Goal: Information Seeking & Learning: Learn about a topic

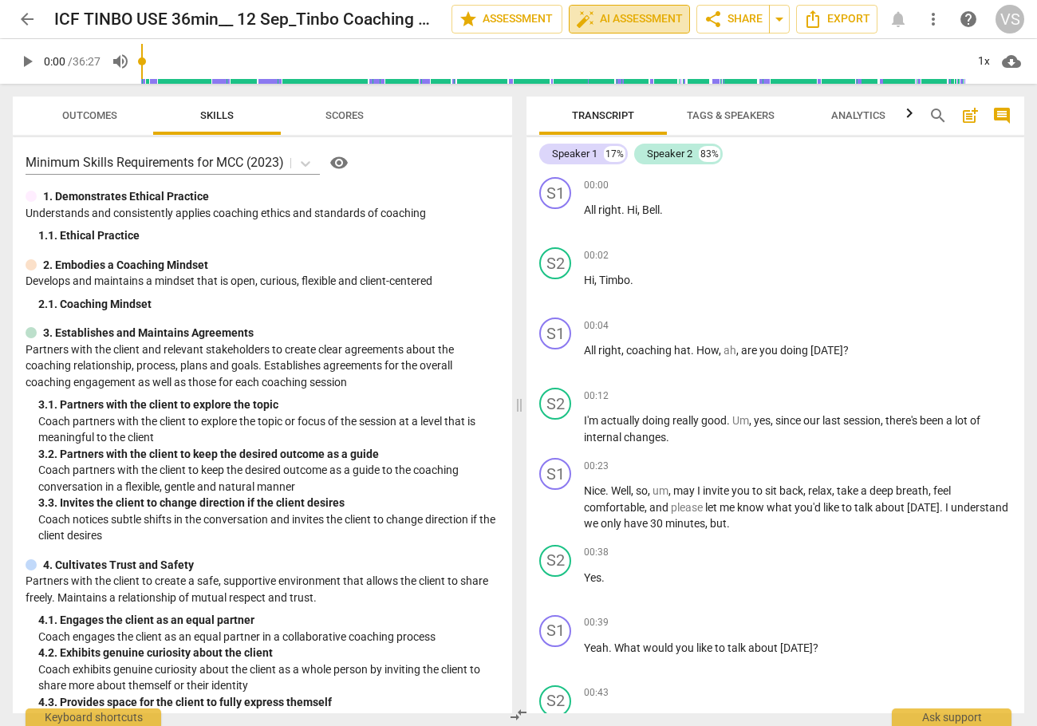
click at [606, 23] on span "auto_fix_high AI Assessment" at bounding box center [629, 19] width 107 height 19
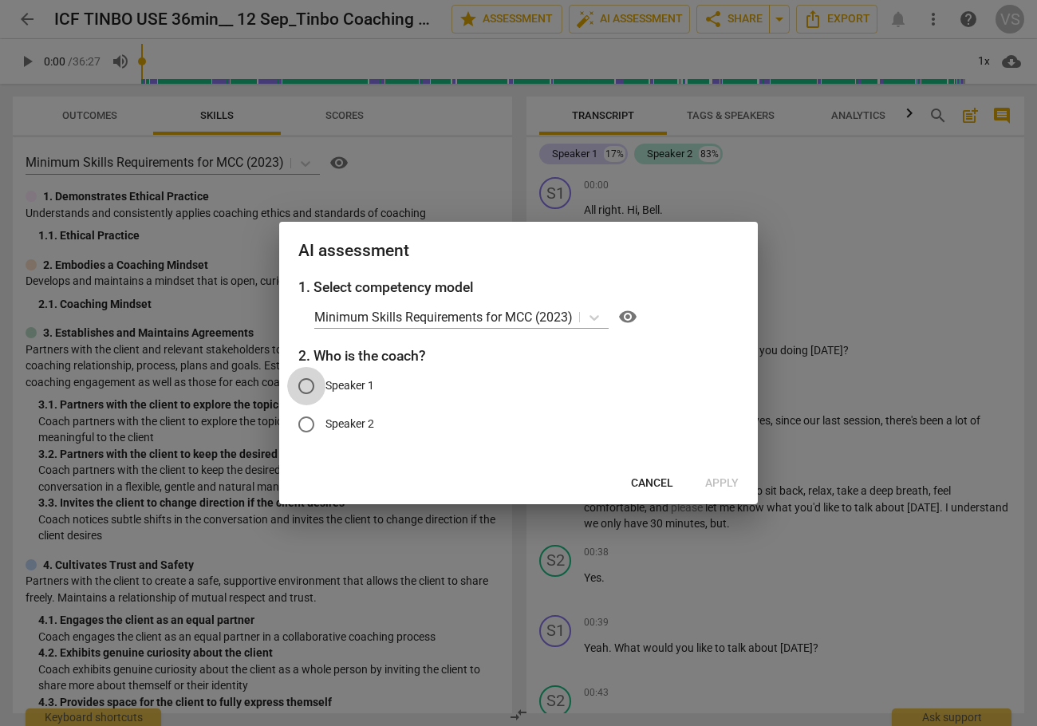
click at [309, 385] on input "Speaker 1" at bounding box center [306, 386] width 38 height 38
radio input "true"
click at [725, 487] on span "Apply" at bounding box center [722, 483] width 34 height 16
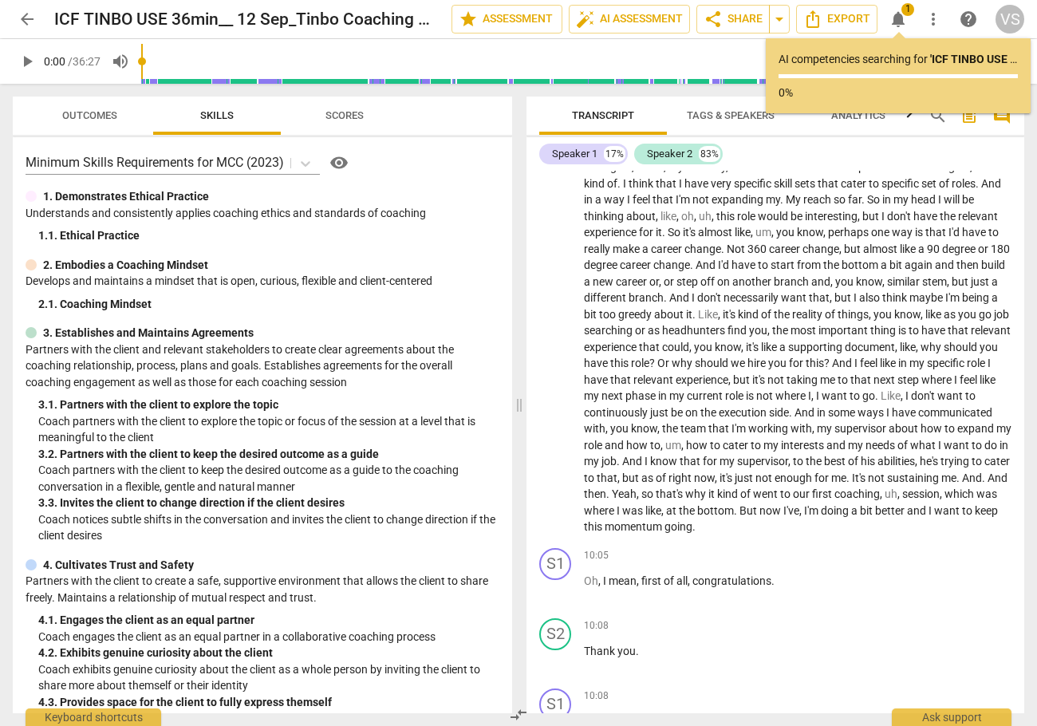
scroll to position [2074, 0]
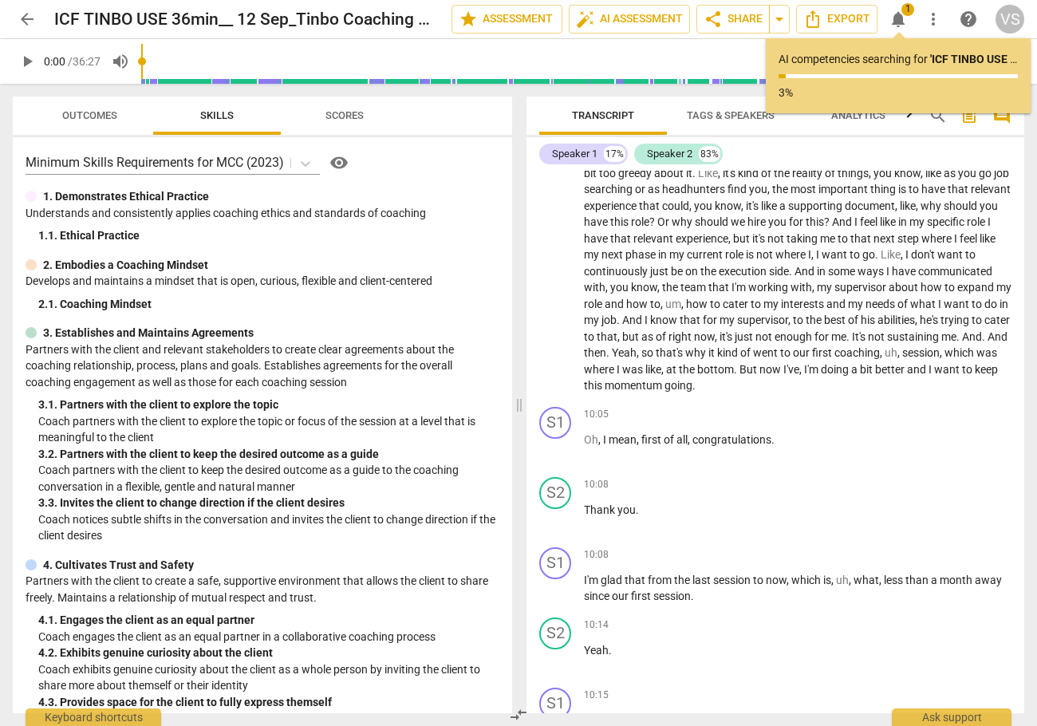
click at [338, 116] on span "Scores" at bounding box center [344, 115] width 38 height 12
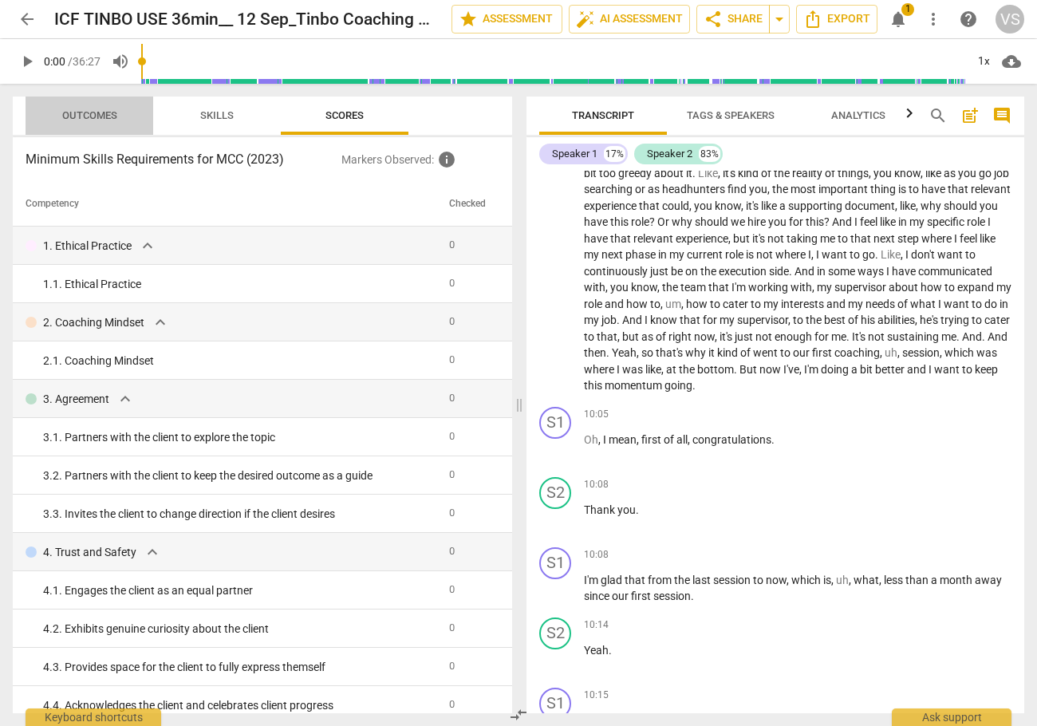
click at [105, 119] on span "Outcomes" at bounding box center [89, 115] width 55 height 12
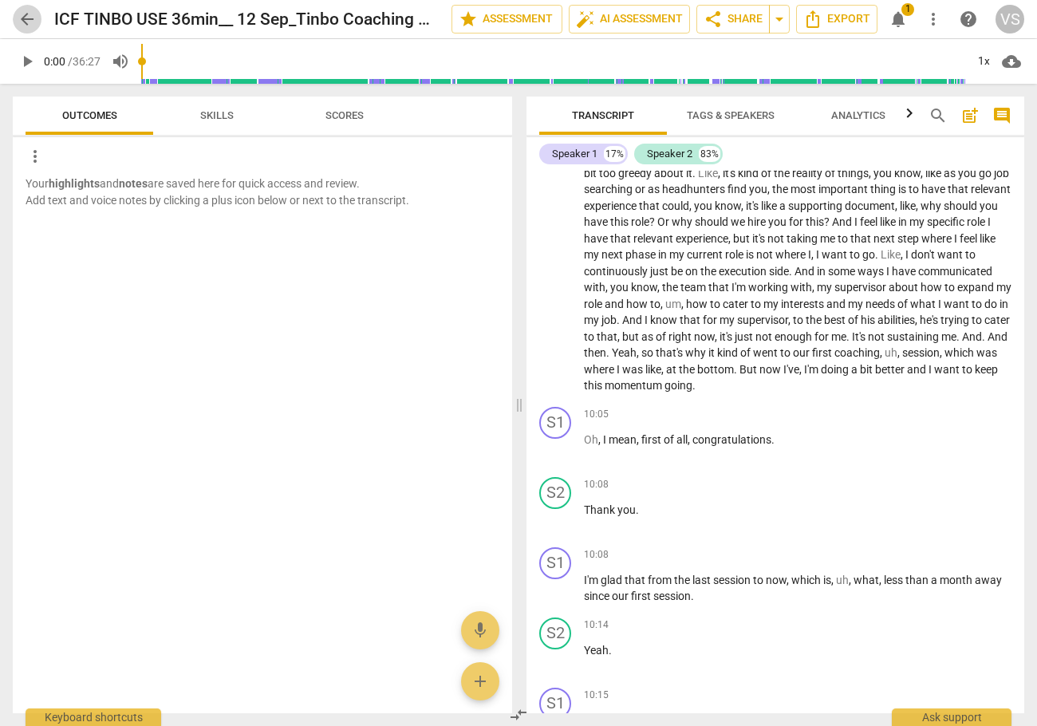
click at [29, 17] on span "arrow_back" at bounding box center [27, 19] width 19 height 19
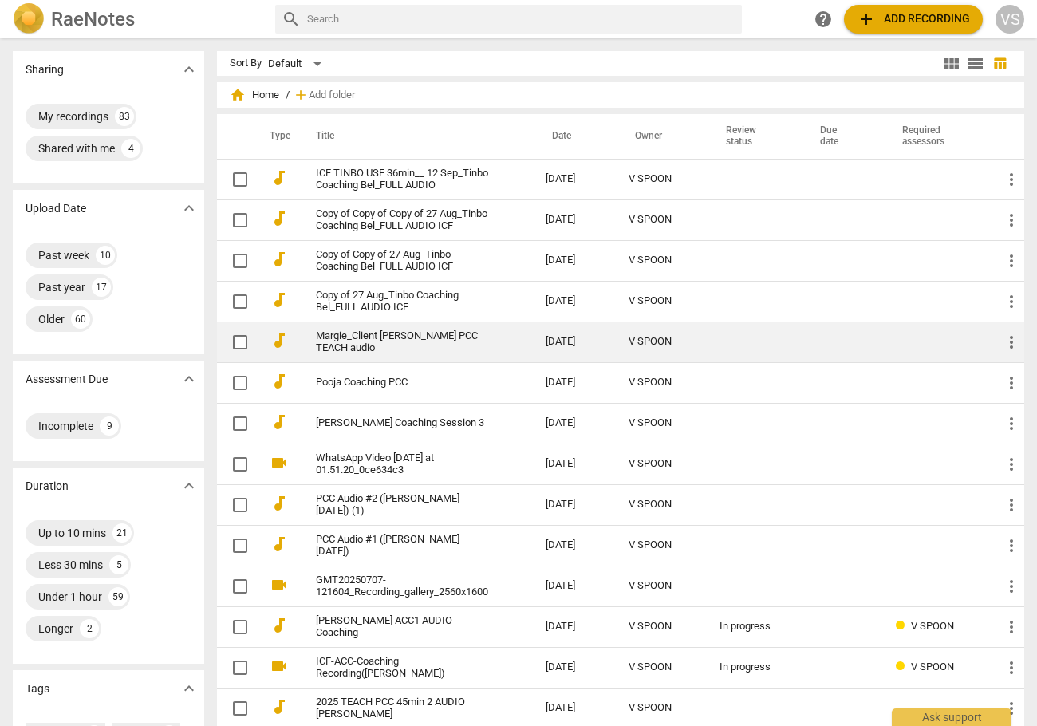
click at [347, 338] on link "Margie_Client [PERSON_NAME] PCC TEACH audio" at bounding box center [402, 342] width 172 height 24
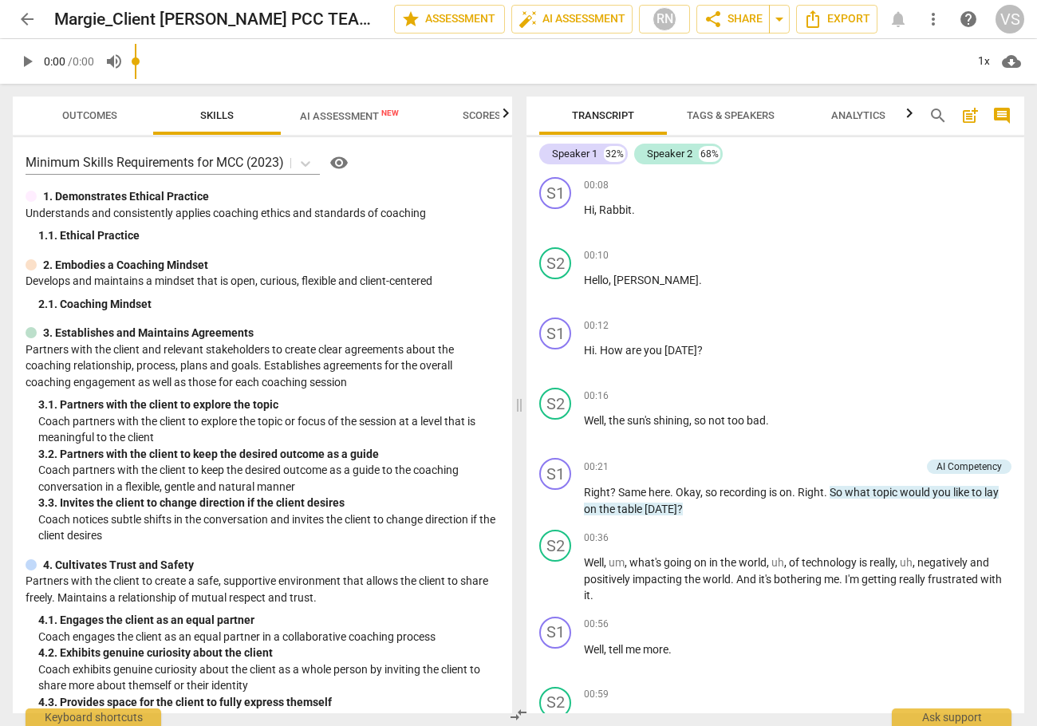
click at [373, 114] on span "AI Assessment New" at bounding box center [349, 116] width 99 height 12
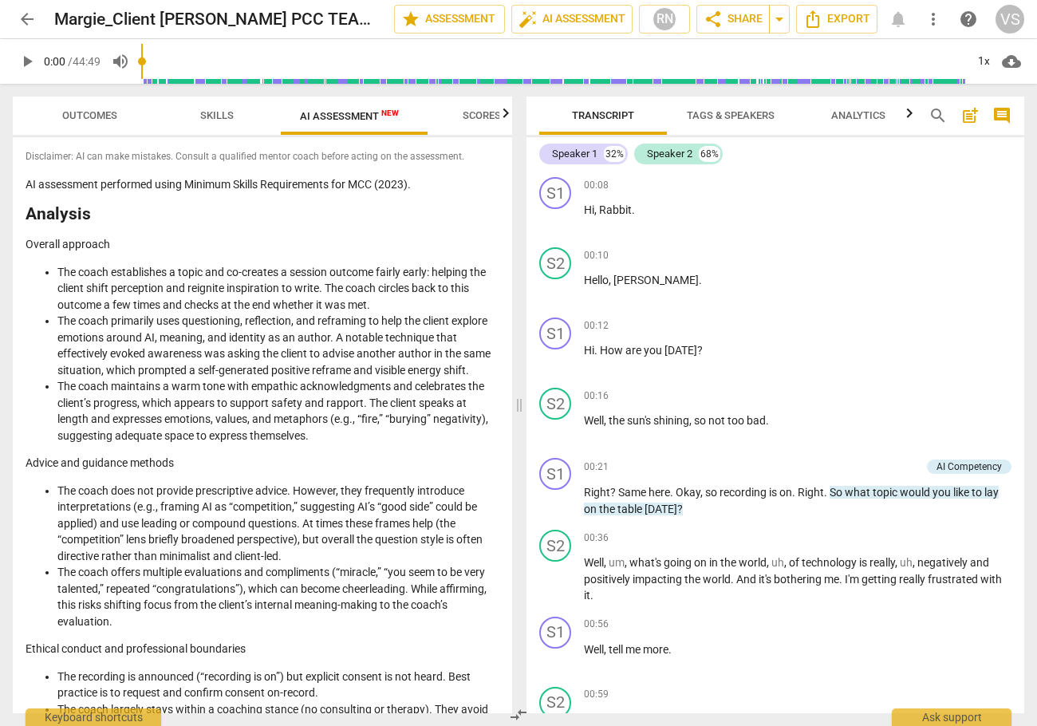
click at [489, 118] on span "Scores" at bounding box center [482, 115] width 38 height 12
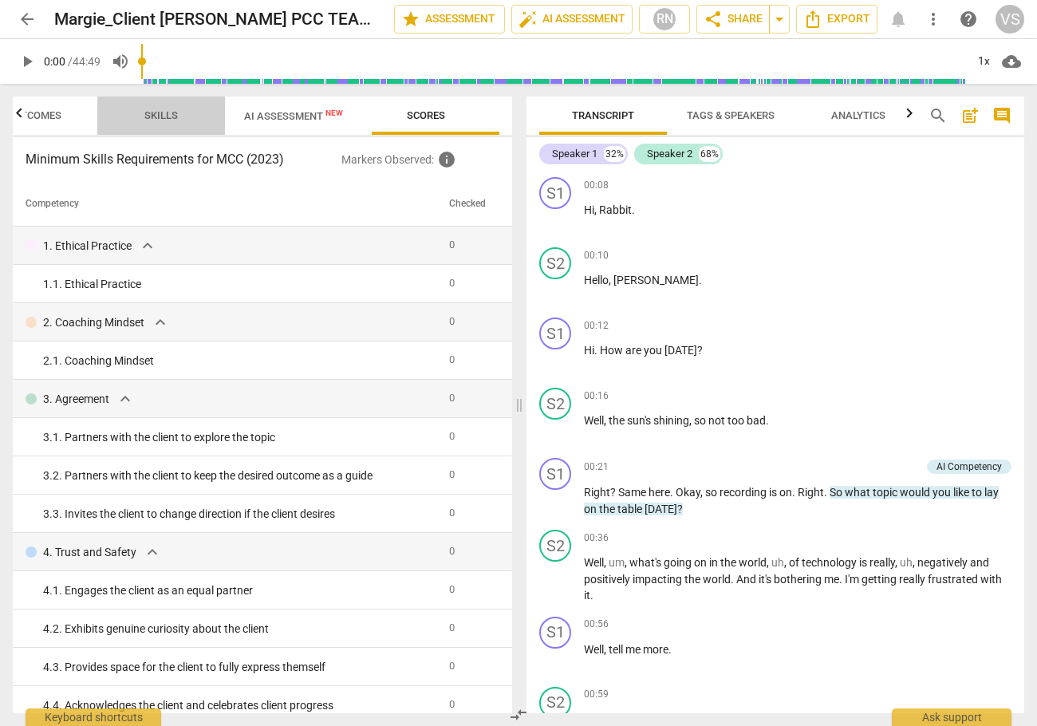
click at [167, 115] on span "Skills" at bounding box center [161, 115] width 34 height 12
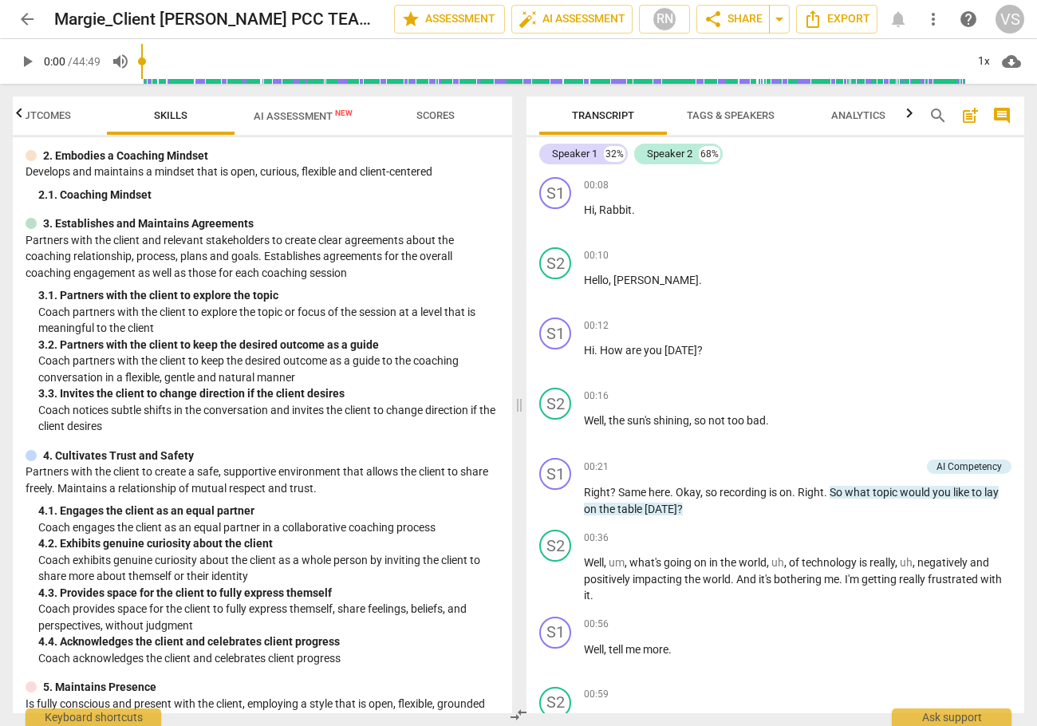
scroll to position [479, 0]
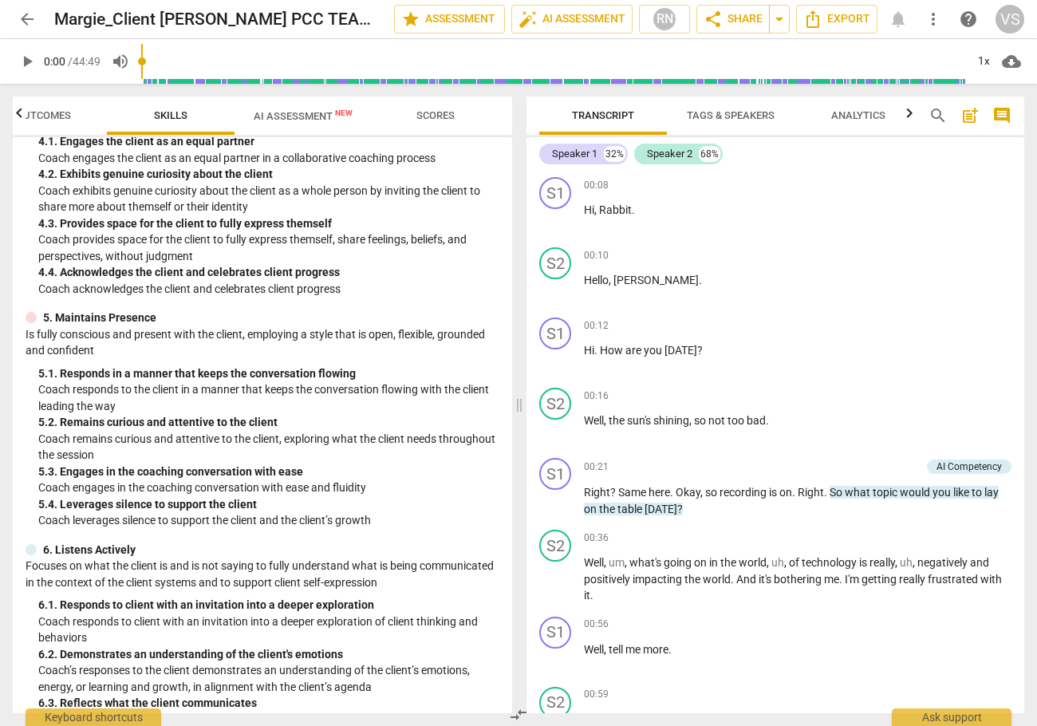
click at [53, 113] on span "Outcomes" at bounding box center [43, 115] width 55 height 12
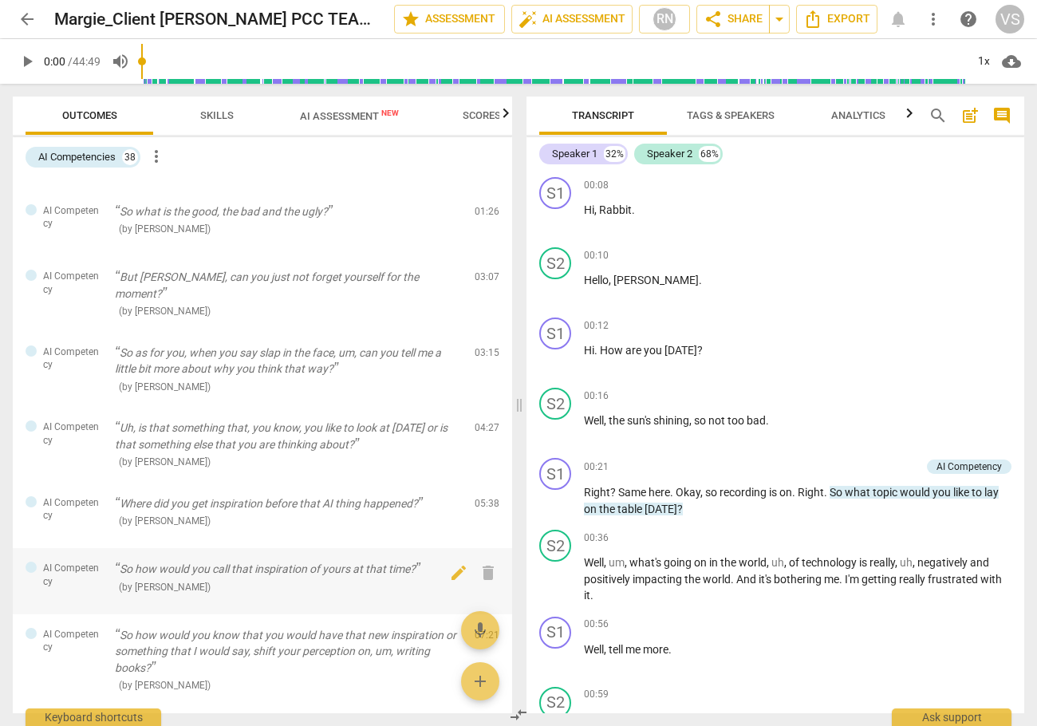
scroll to position [0, 0]
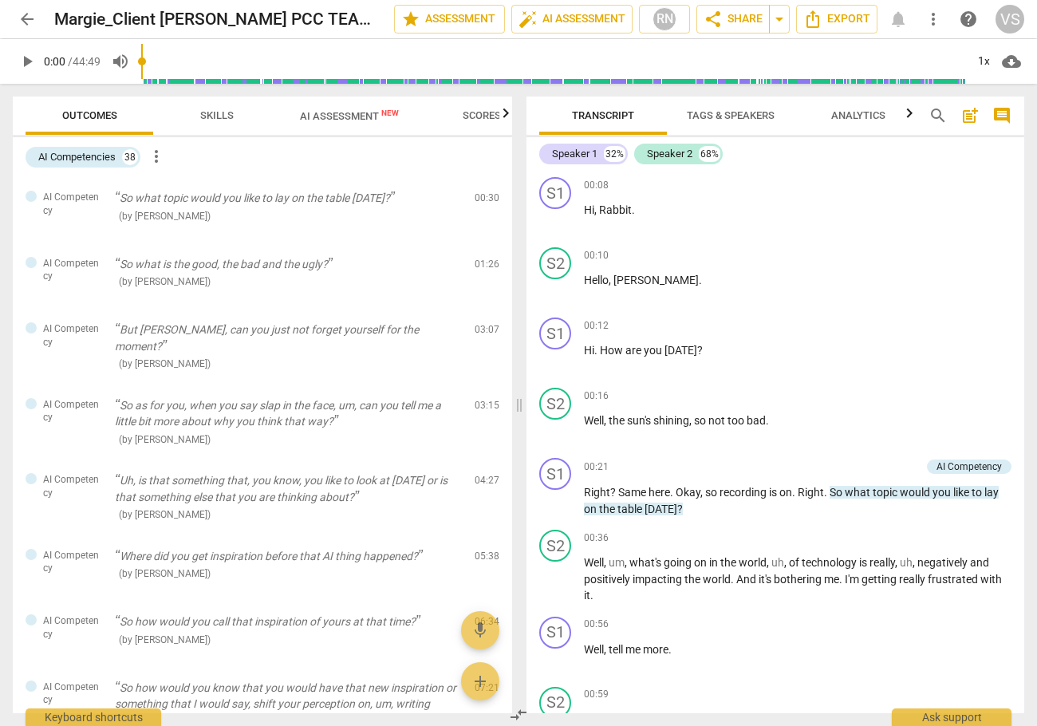
click at [215, 114] on span "Skills" at bounding box center [217, 115] width 34 height 12
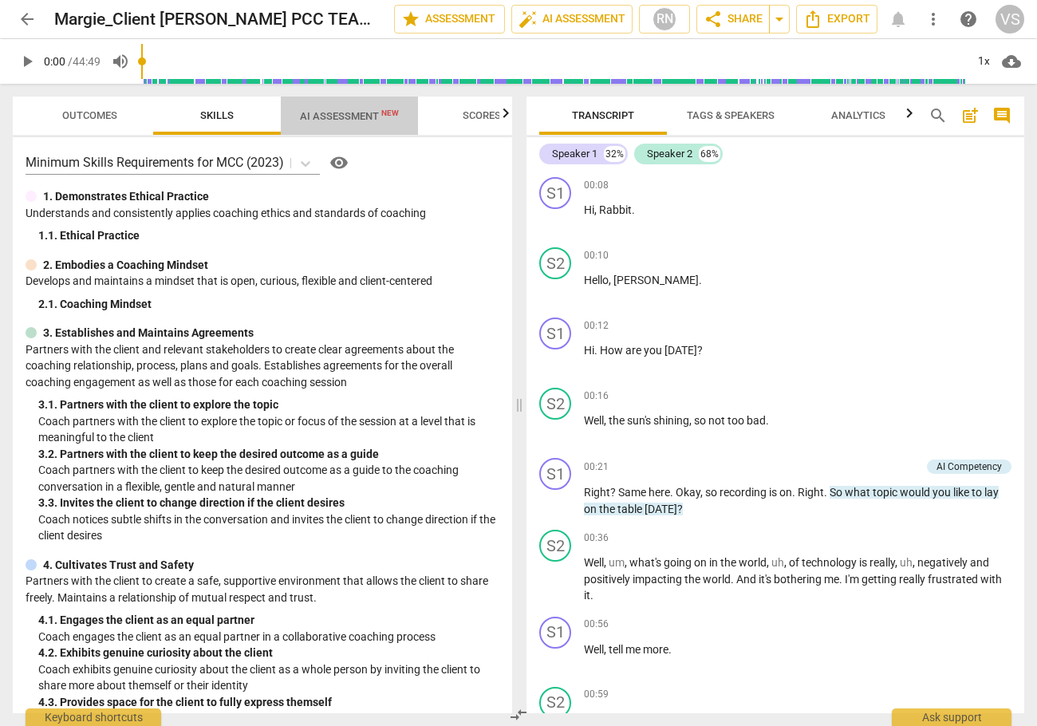
click at [337, 121] on span "AI Assessment New" at bounding box center [349, 116] width 99 height 12
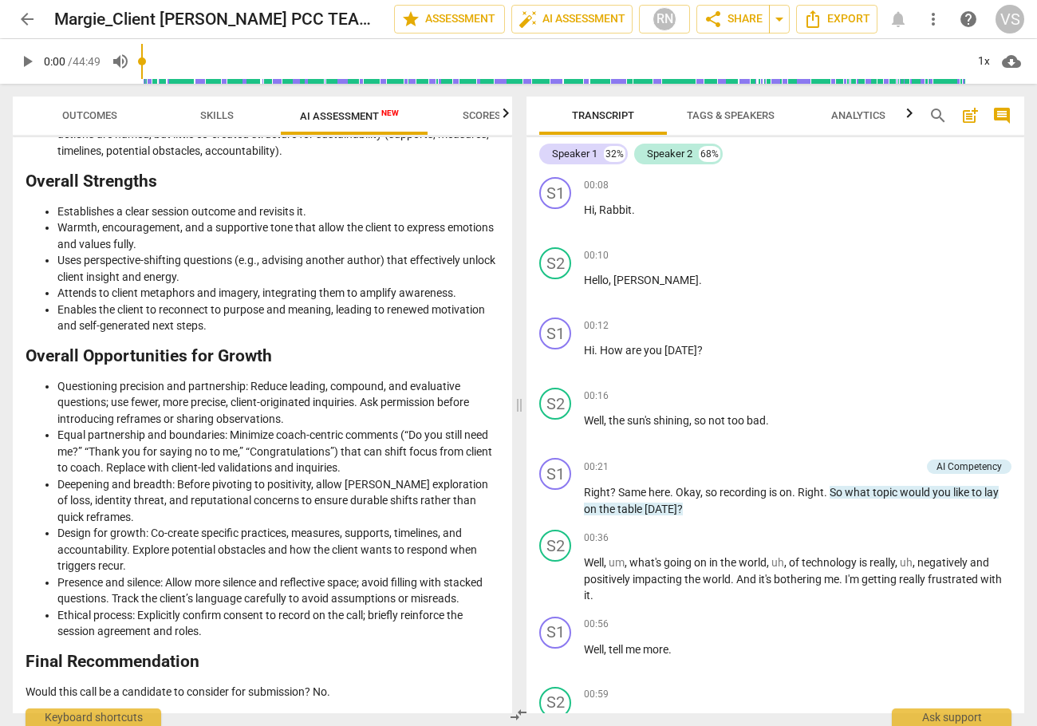
scroll to position [3110, 0]
click at [27, 20] on span "arrow_back" at bounding box center [27, 19] width 19 height 19
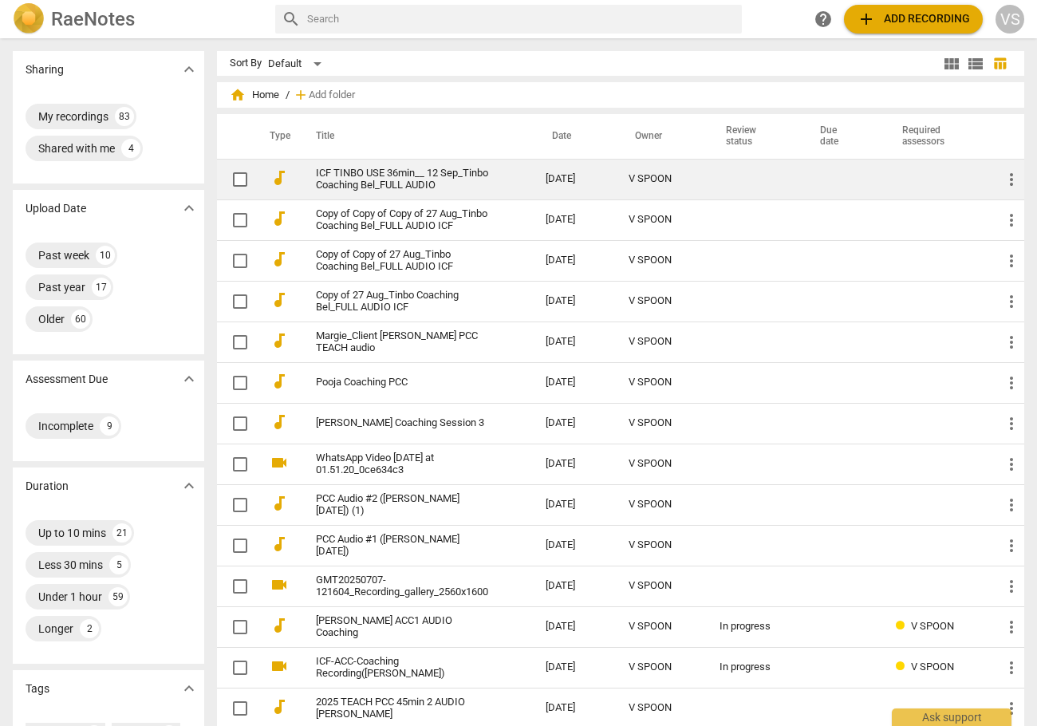
click at [338, 180] on link "ICF TINBO USE 36min__ 12 Sep_Tinbo Coaching Bel_FULL AUDIO" at bounding box center [402, 180] width 172 height 24
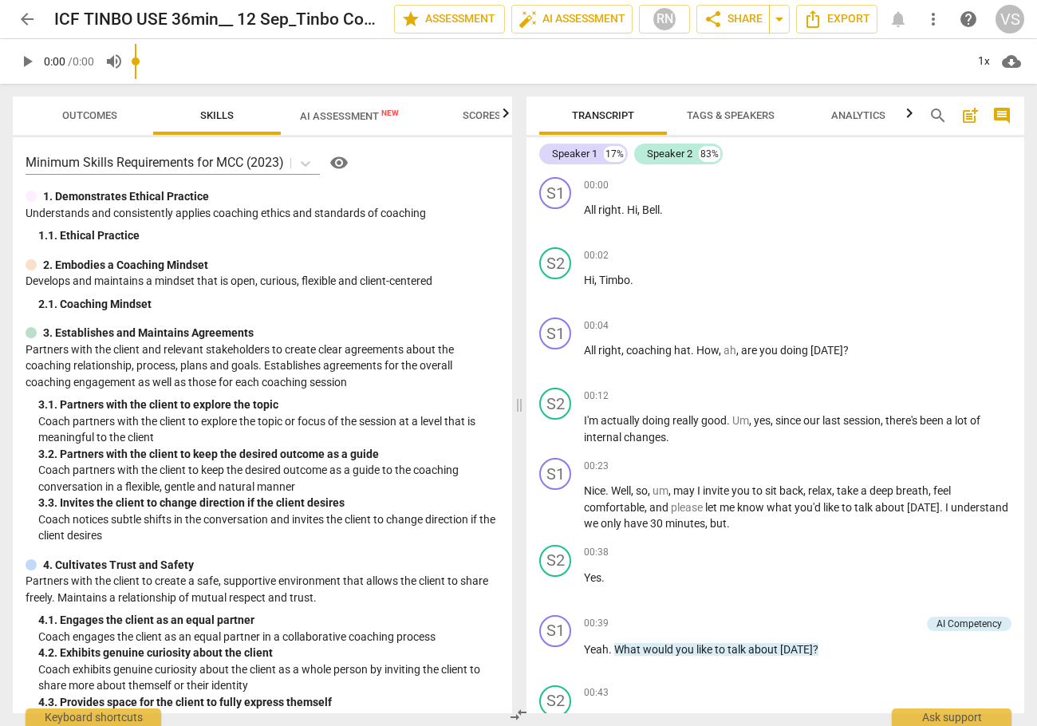
click at [354, 112] on span "AI Assessment New" at bounding box center [349, 116] width 99 height 12
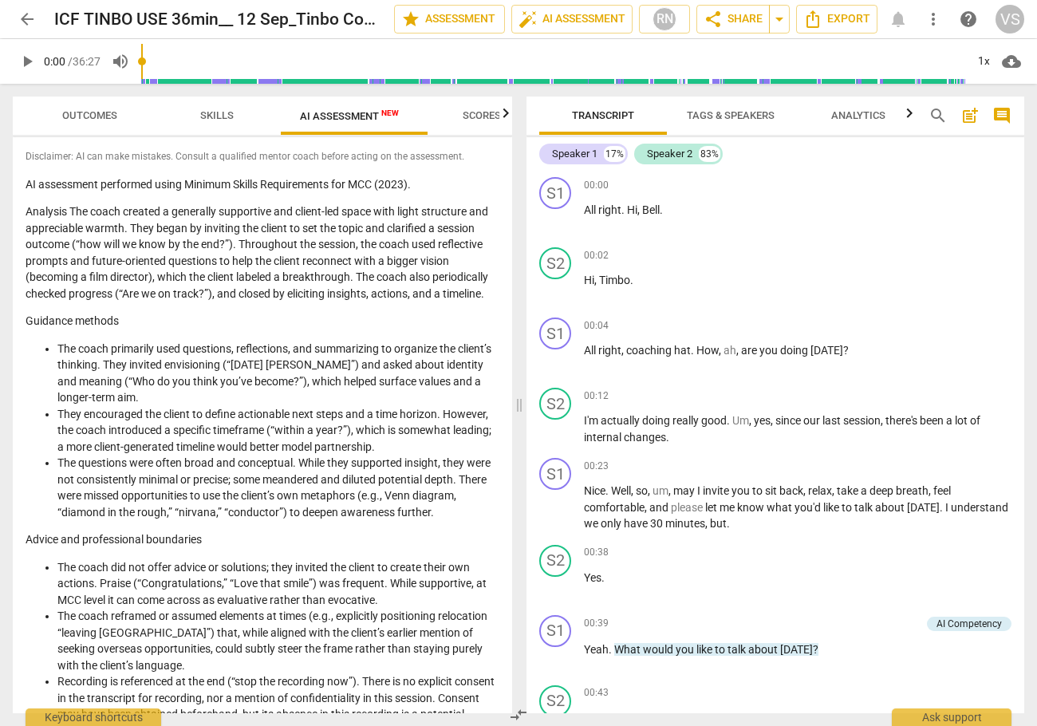
click at [21, 14] on span "arrow_back" at bounding box center [27, 19] width 19 height 19
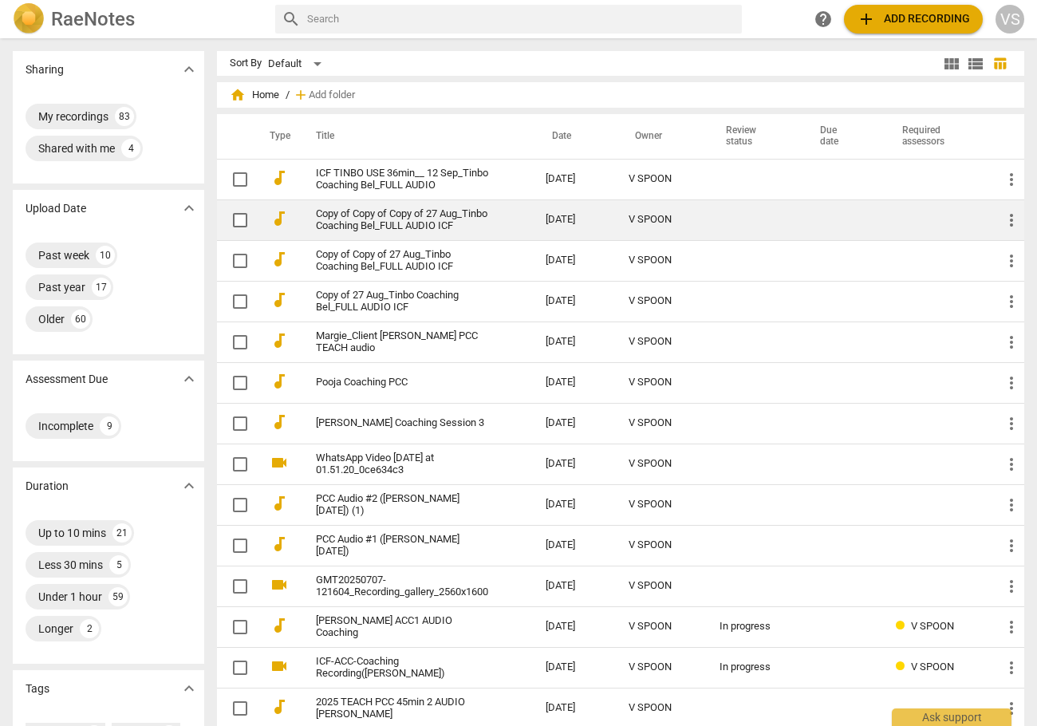
click at [332, 230] on link "Copy of Copy of Copy of 27 Aug_Tinbo Coaching Bel_FULL AUDIO ICF" at bounding box center [402, 220] width 172 height 24
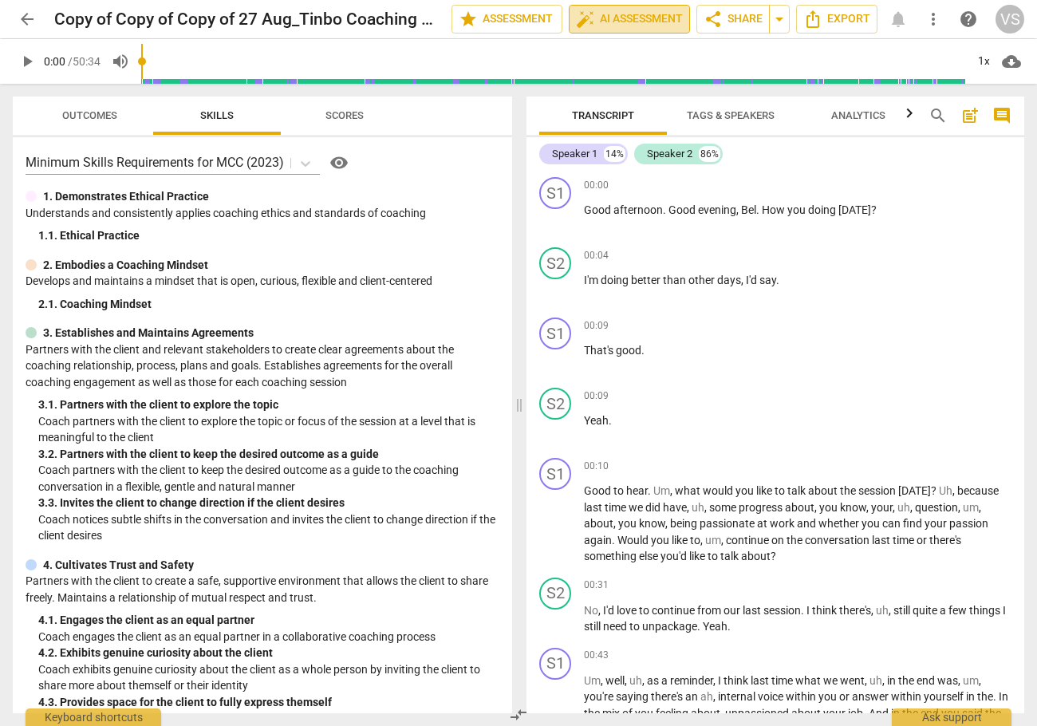
click at [623, 24] on span "auto_fix_high AI Assessment" at bounding box center [629, 19] width 107 height 19
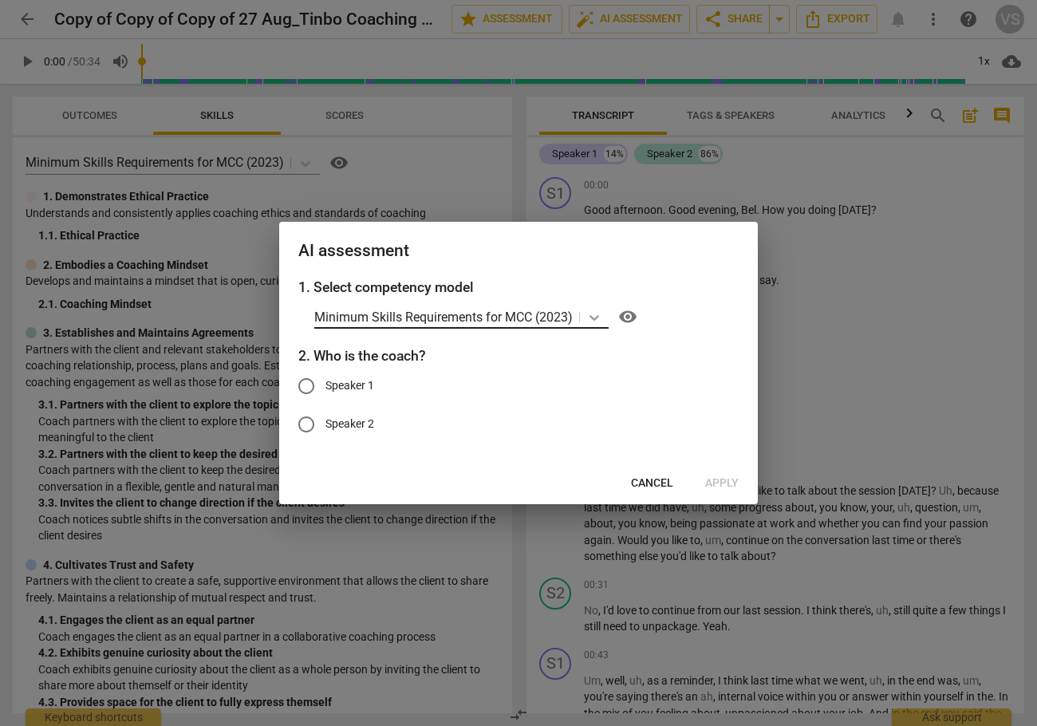
click at [601, 318] on icon at bounding box center [594, 318] width 16 height 16
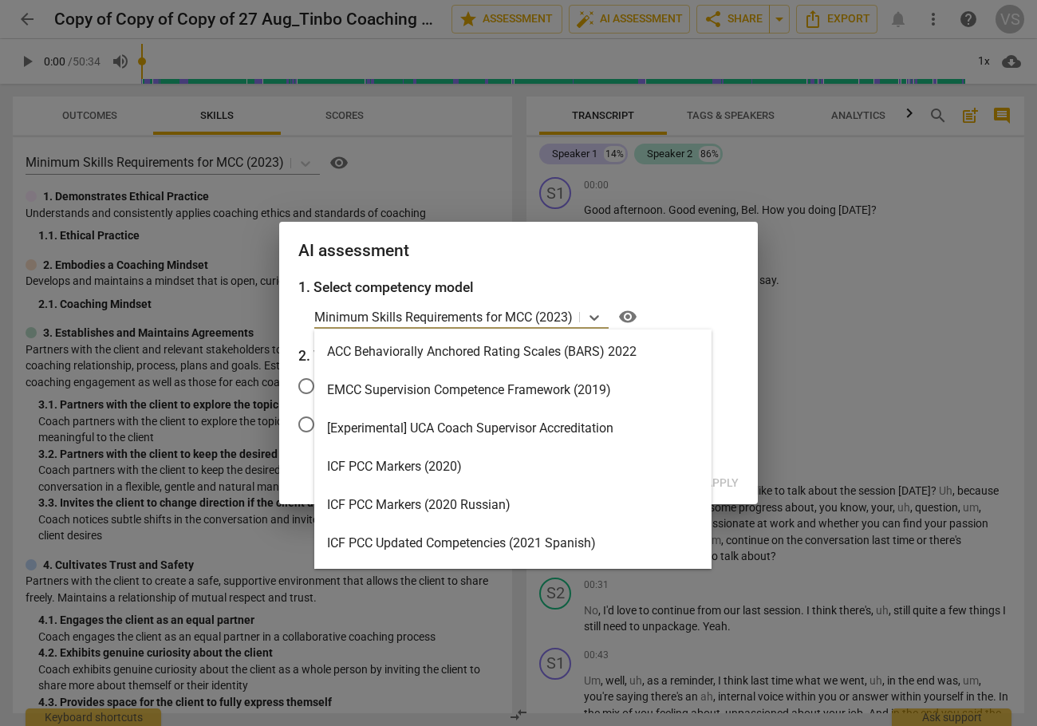
click at [476, 461] on div "ICF PCC Markers (2020)" at bounding box center [512, 467] width 397 height 38
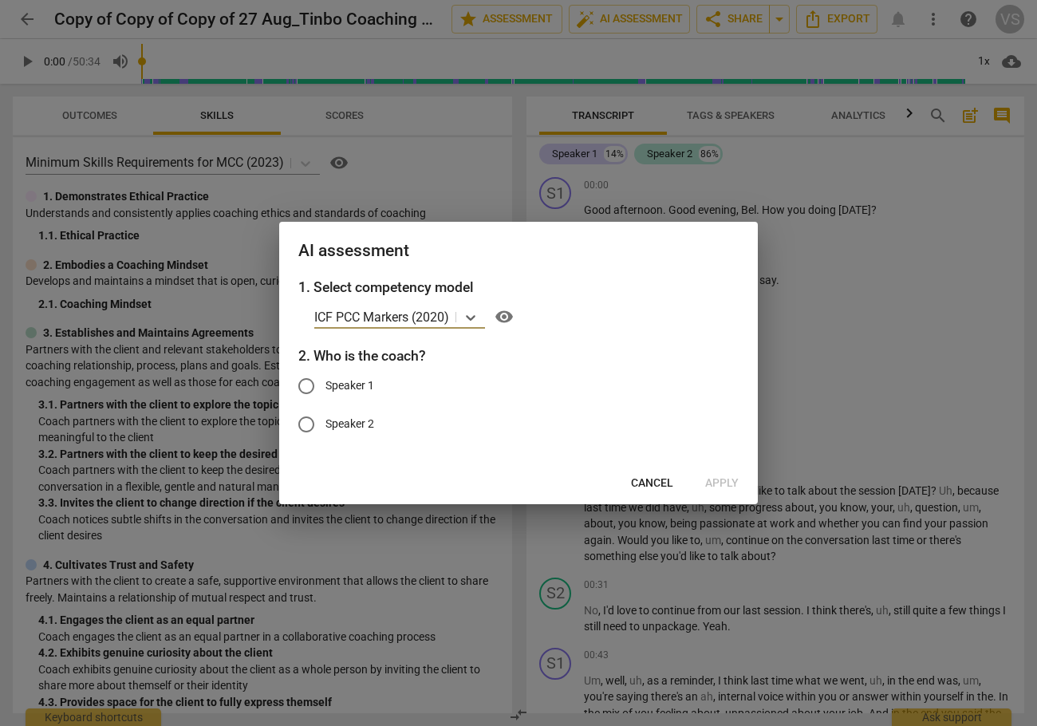
click at [308, 389] on input "Speaker 1" at bounding box center [306, 386] width 38 height 38
radio input "true"
click at [724, 487] on span "Apply" at bounding box center [722, 483] width 34 height 16
